Goal: Download file/media

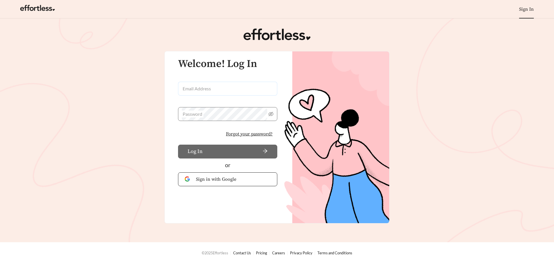
type input "**********"
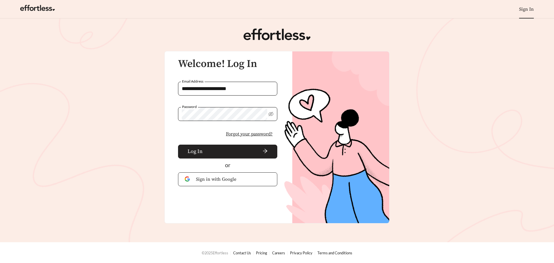
click at [216, 152] on span "arrow-right" at bounding box center [236, 151] width 63 height 6
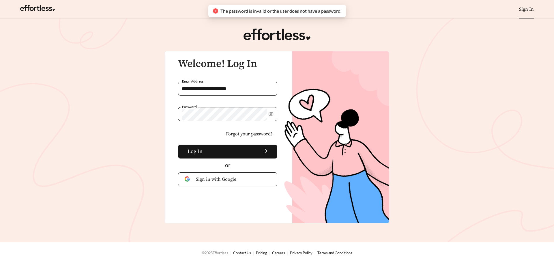
click at [230, 180] on span "Sign in with Google" at bounding box center [233, 179] width 75 height 7
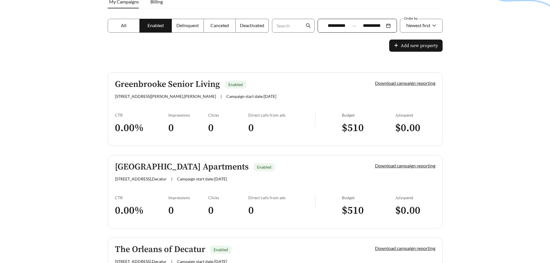
scroll to position [58, 0]
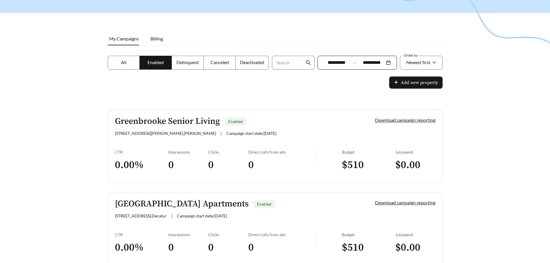
click at [228, 58] on label "Canceled" at bounding box center [220, 63] width 32 height 14
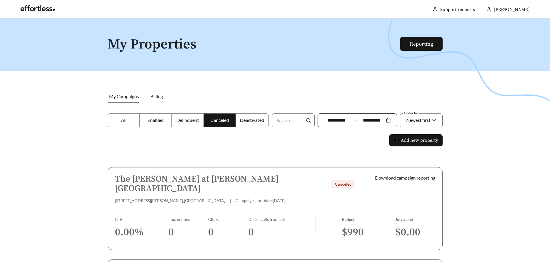
click at [250, 121] on span "Deactivated" at bounding box center [252, 119] width 24 height 5
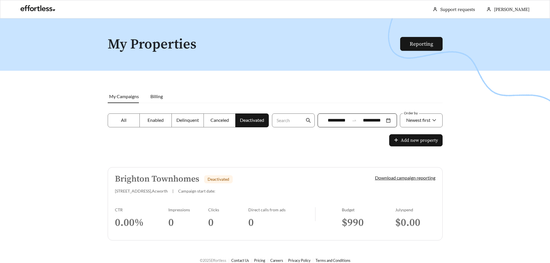
click at [141, 119] on label "Enabled" at bounding box center [156, 120] width 32 height 14
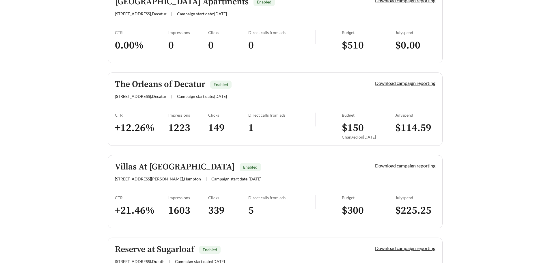
scroll to position [375, 0]
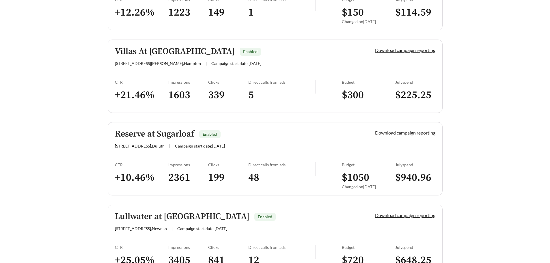
click at [403, 132] on link "Download campaign reporting" at bounding box center [405, 132] width 60 height 5
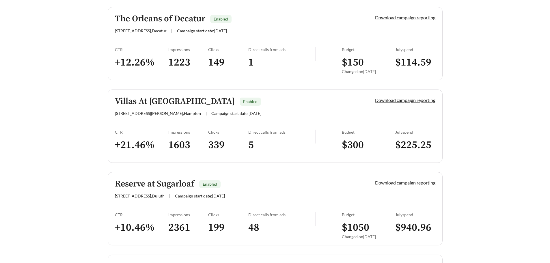
scroll to position [375, 0]
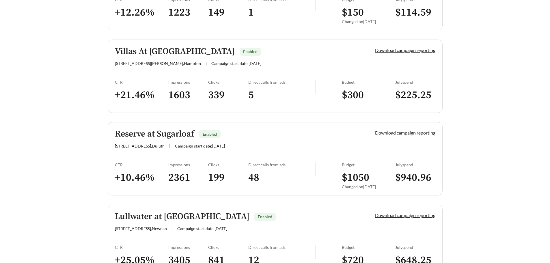
click at [391, 134] on link "Download campaign reporting" at bounding box center [405, 132] width 60 height 5
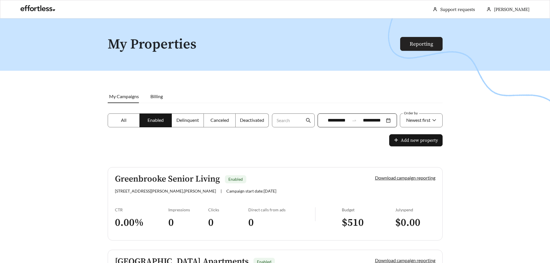
click at [427, 41] on link "Reporting" at bounding box center [421, 44] width 23 height 7
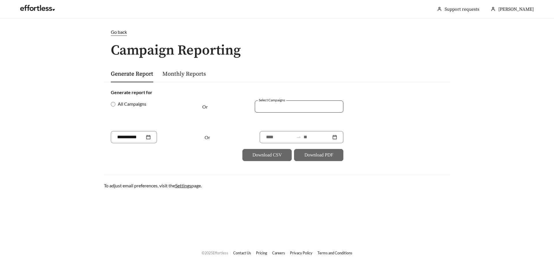
click at [276, 103] on div at bounding box center [294, 106] width 75 height 8
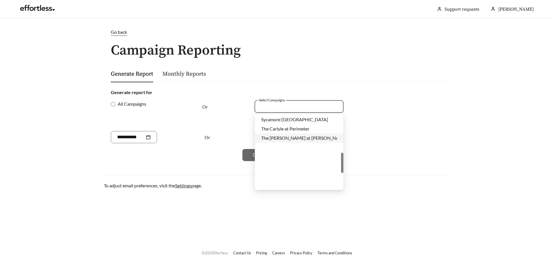
scroll to position [136, 0]
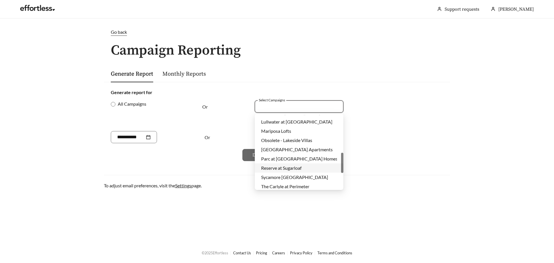
click at [281, 166] on span "Reserve at Sugarloaf" at bounding box center [281, 167] width 40 height 5
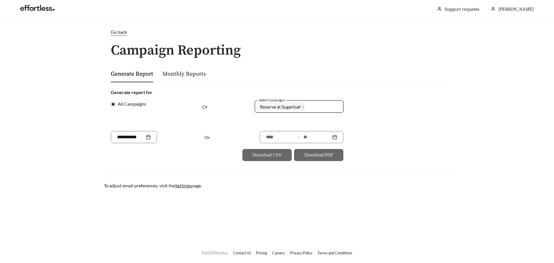
click at [190, 117] on div "All Campaigns Or Select Campaigns 918 Reserve at [GEOGRAPHIC_DATA] + 0 ..." at bounding box center [227, 115] width 233 height 31
click at [149, 138] on div at bounding box center [133, 137] width 33 height 7
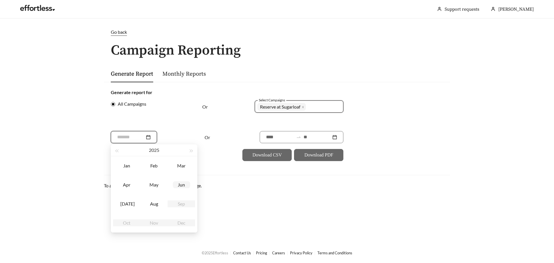
type input "*******"
click at [131, 204] on div "[DATE]" at bounding box center [126, 203] width 17 height 7
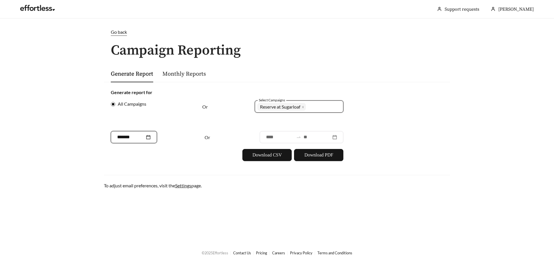
click at [151, 139] on div "*******" at bounding box center [133, 137] width 33 height 7
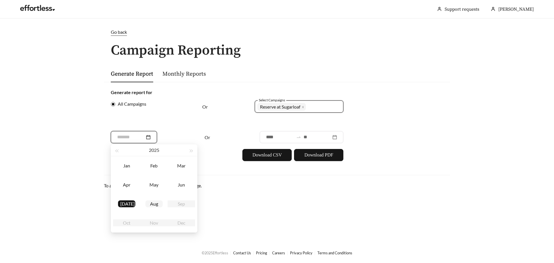
click at [156, 200] on td "Aug" at bounding box center [154, 203] width 27 height 19
type input "*******"
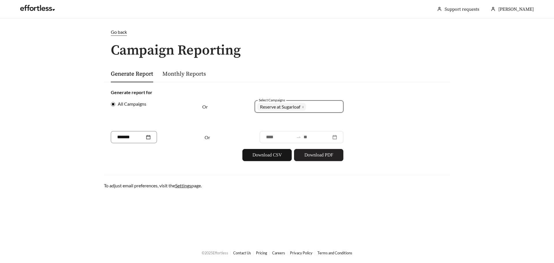
click at [312, 150] on button "Download PDF" at bounding box center [318, 155] width 49 height 12
click at [176, 75] on link "Monthly Reports" at bounding box center [184, 73] width 44 height 7
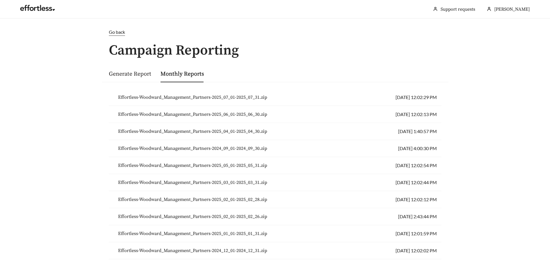
click at [130, 72] on link "Generate Report" at bounding box center [130, 73] width 42 height 7
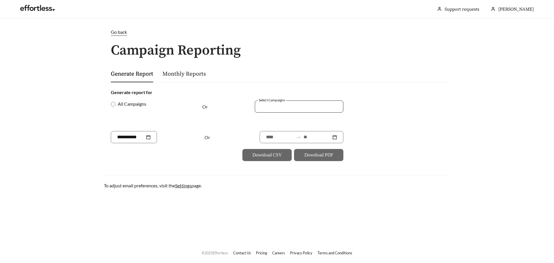
click at [267, 106] on div at bounding box center [294, 106] width 75 height 8
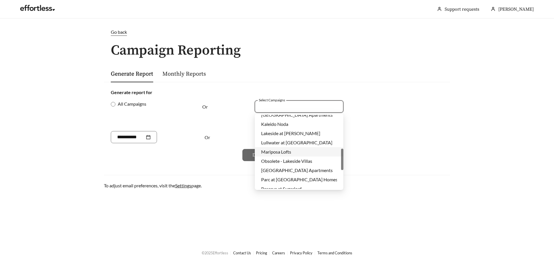
scroll to position [173, 0]
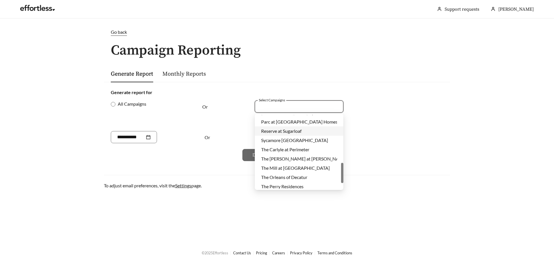
click at [281, 131] on span "Reserve at Sugarloaf" at bounding box center [281, 130] width 40 height 5
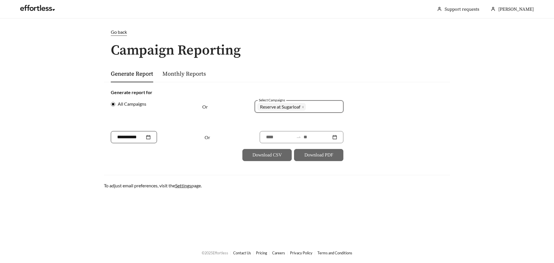
click at [136, 142] on div at bounding box center [134, 137] width 46 height 12
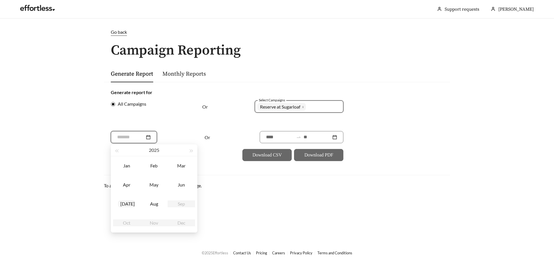
click at [131, 202] on div "[DATE]" at bounding box center [126, 203] width 17 height 7
type input "*******"
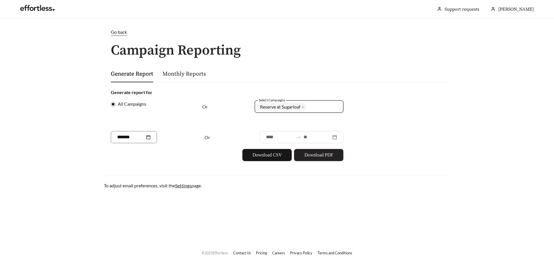
click at [307, 154] on span "Download PDF" at bounding box center [318, 155] width 29 height 7
